Goal: Task Accomplishment & Management: Manage account settings

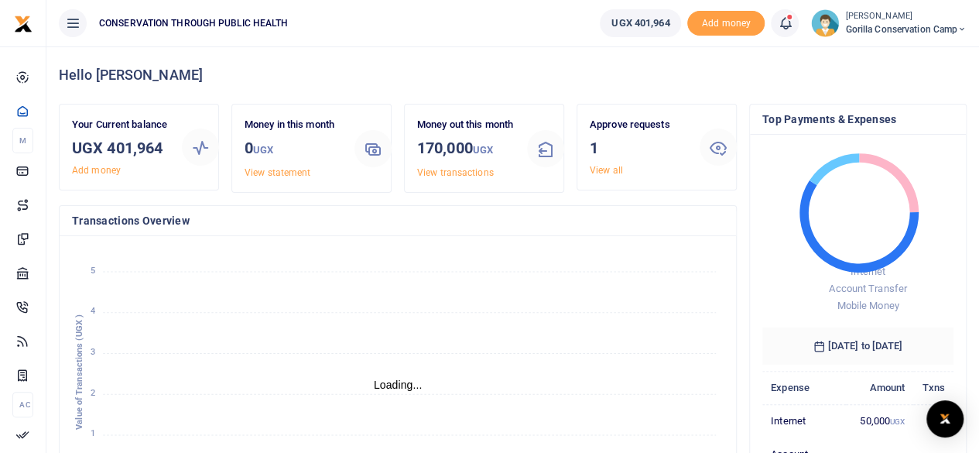
scroll to position [12, 12]
click at [592, 169] on link "View all" at bounding box center [606, 170] width 33 height 11
click at [599, 168] on link "View all" at bounding box center [606, 170] width 33 height 11
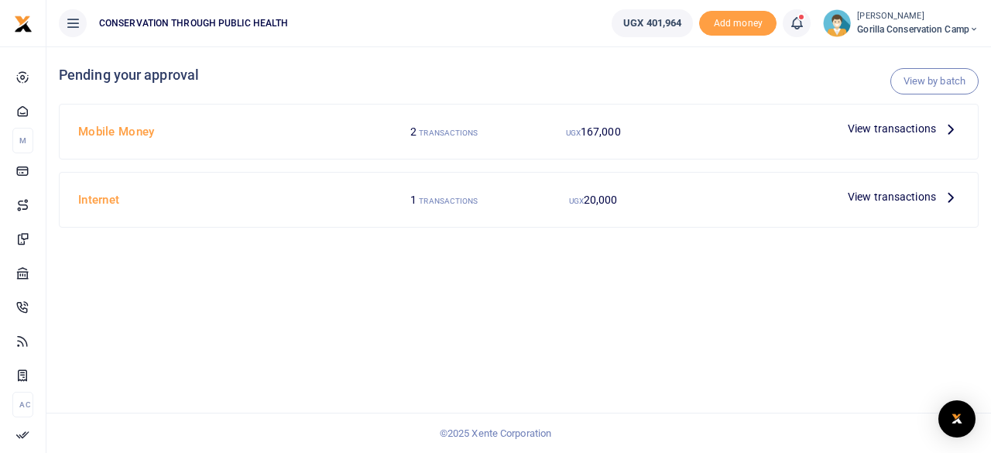
click at [939, 134] on p "View transactions" at bounding box center [902, 128] width 111 height 17
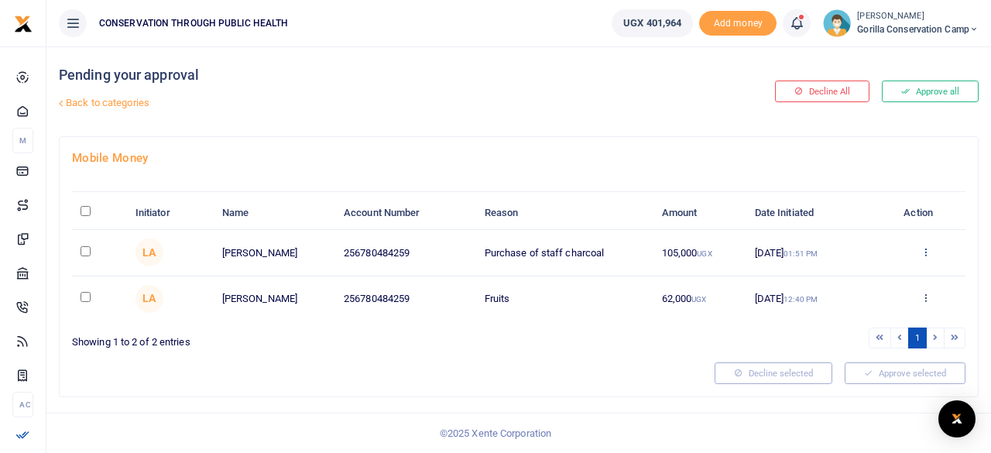
click at [929, 251] on icon at bounding box center [925, 251] width 10 height 11
click at [864, 279] on link "Approve" at bounding box center [868, 277] width 122 height 22
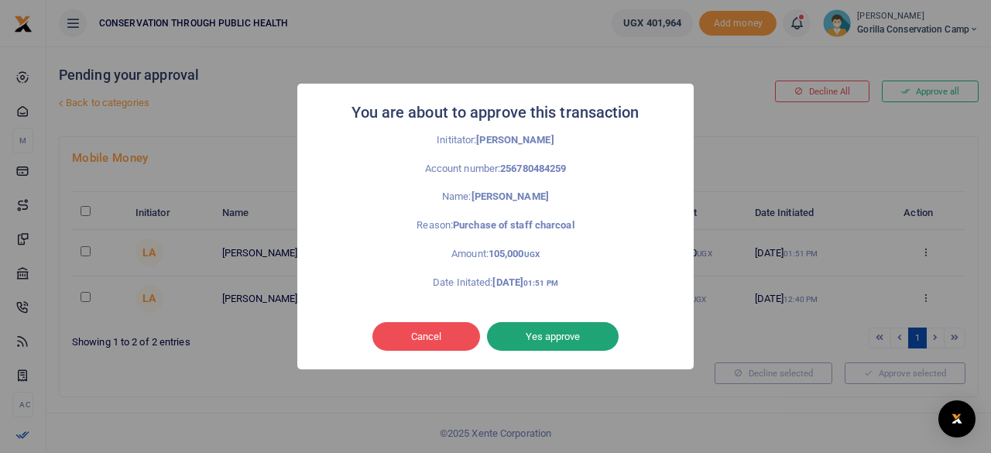
click at [580, 334] on button "Yes approve" at bounding box center [553, 336] width 132 height 29
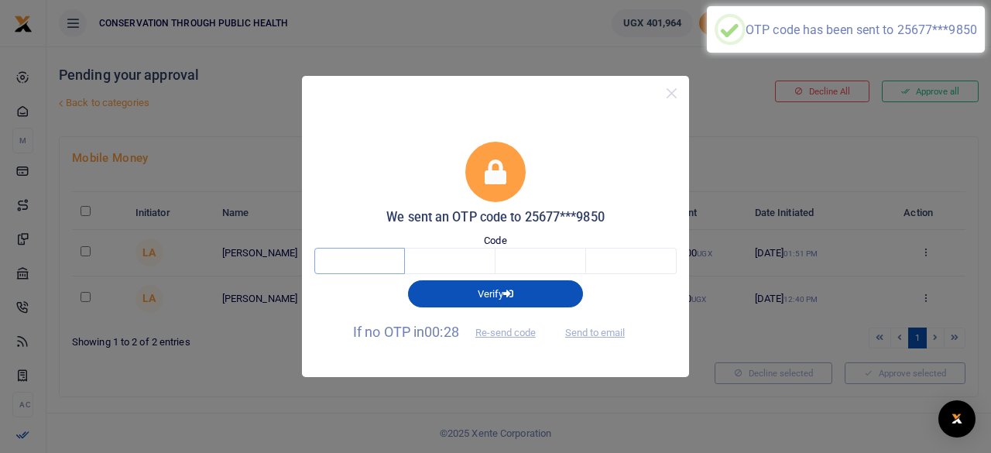
click at [362, 255] on input "text" at bounding box center [359, 261] width 91 height 26
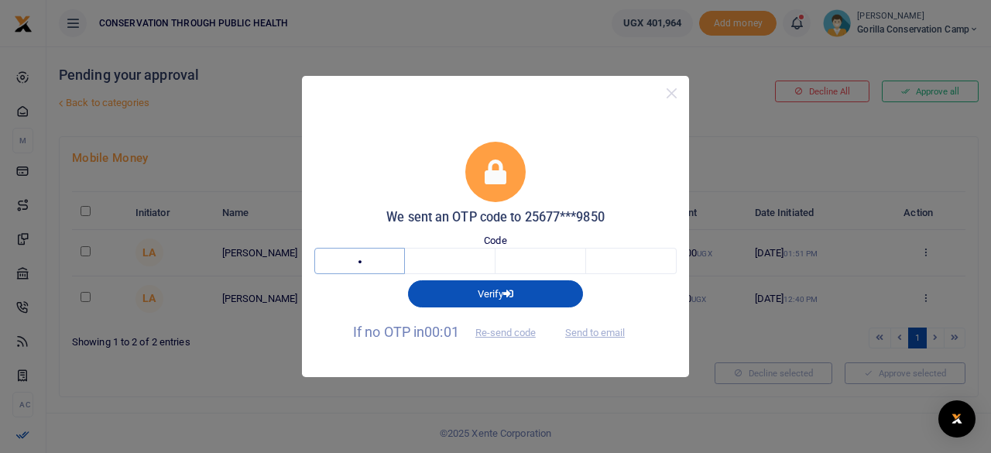
type input "3"
type input "5"
type input "9"
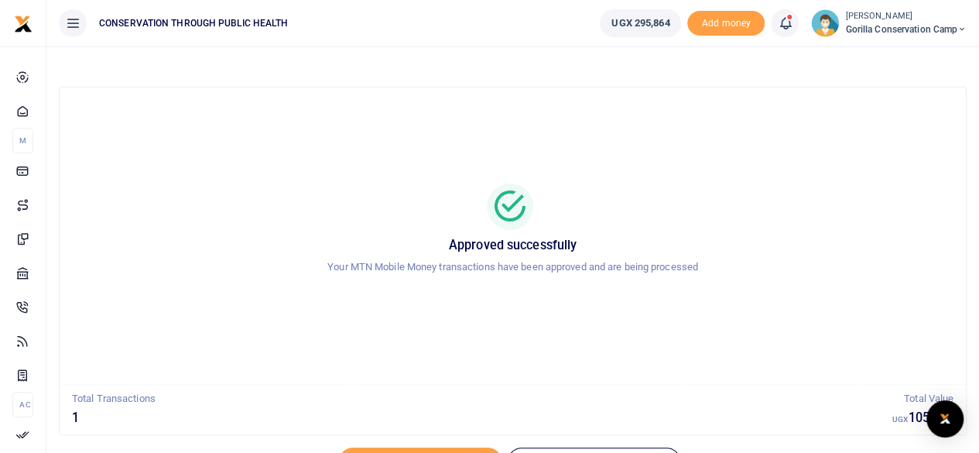
click at [853, 16] on small "[PERSON_NAME]" at bounding box center [905, 16] width 121 height 13
click at [878, 52] on link "Switch accounts" at bounding box center [908, 57] width 122 height 22
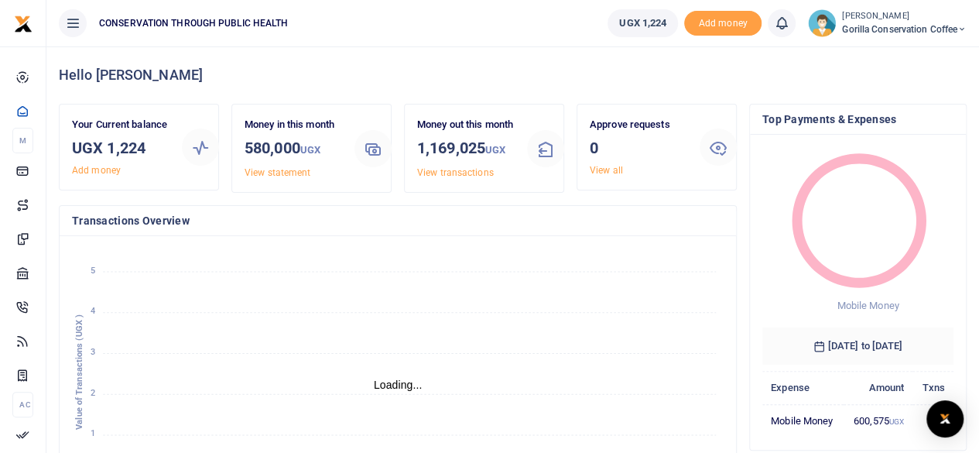
scroll to position [0, 1]
